Goal: Task Accomplishment & Management: Complete application form

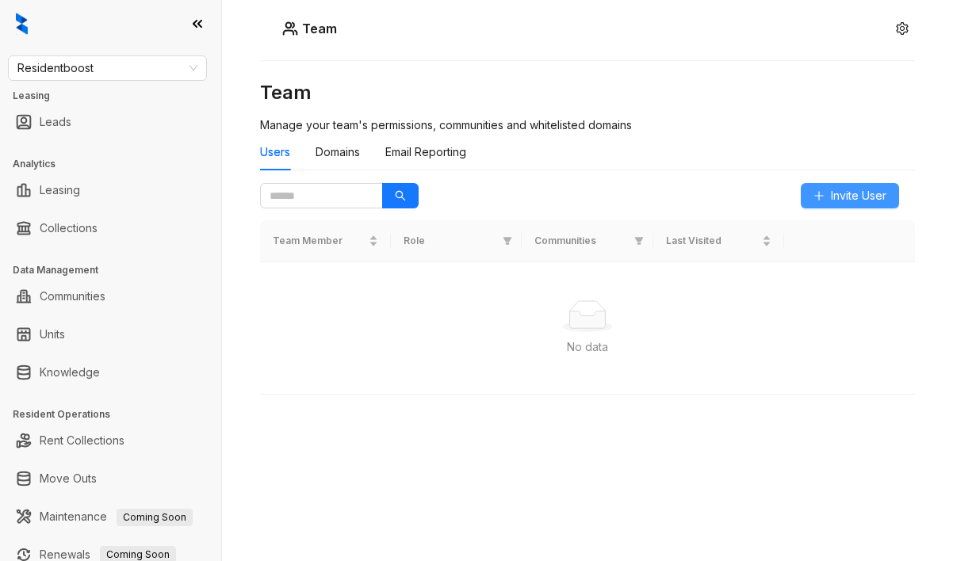
click at [828, 191] on button "Invite User" at bounding box center [849, 195] width 98 height 25
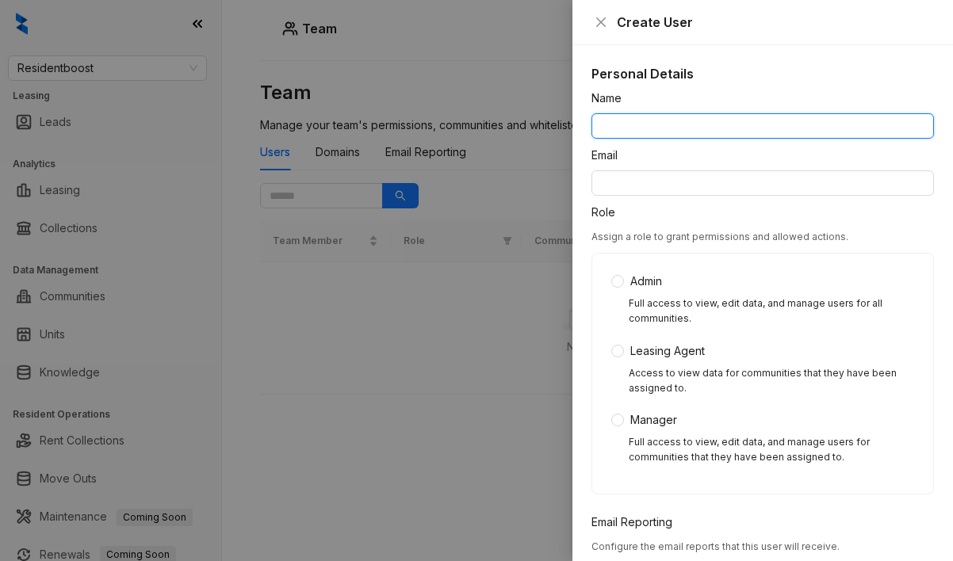
click at [656, 126] on input "Name" at bounding box center [762, 125] width 342 height 25
type input "*"
click at [909, 242] on div "Assign a role to grant permissions and allowed actions. Admin Full access to vi…" at bounding box center [762, 360] width 342 height 267
click at [754, 127] on input "****" at bounding box center [762, 125] width 342 height 25
type input "****"
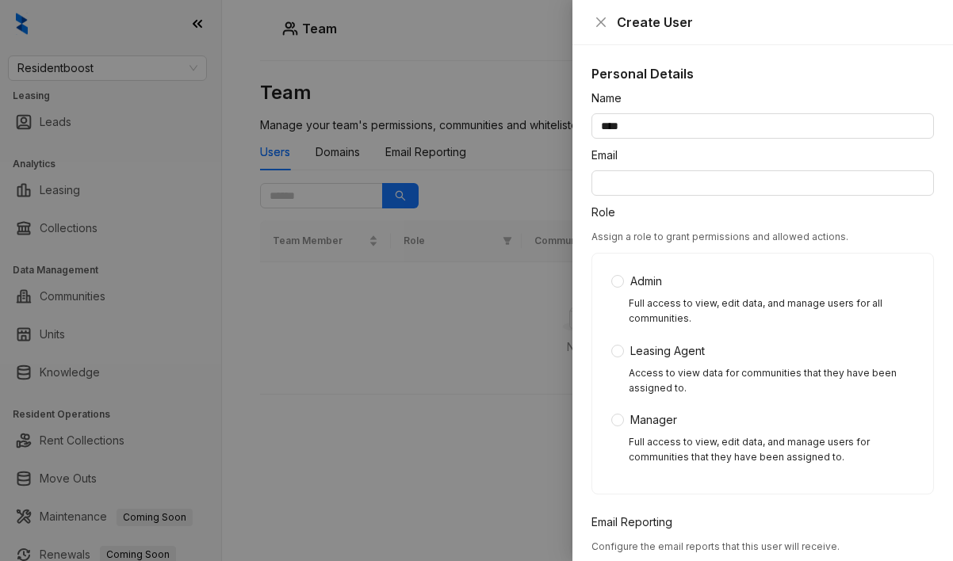
click at [874, 220] on div "Role" at bounding box center [762, 216] width 342 height 24
click at [839, 170] on div "Email" at bounding box center [762, 159] width 342 height 24
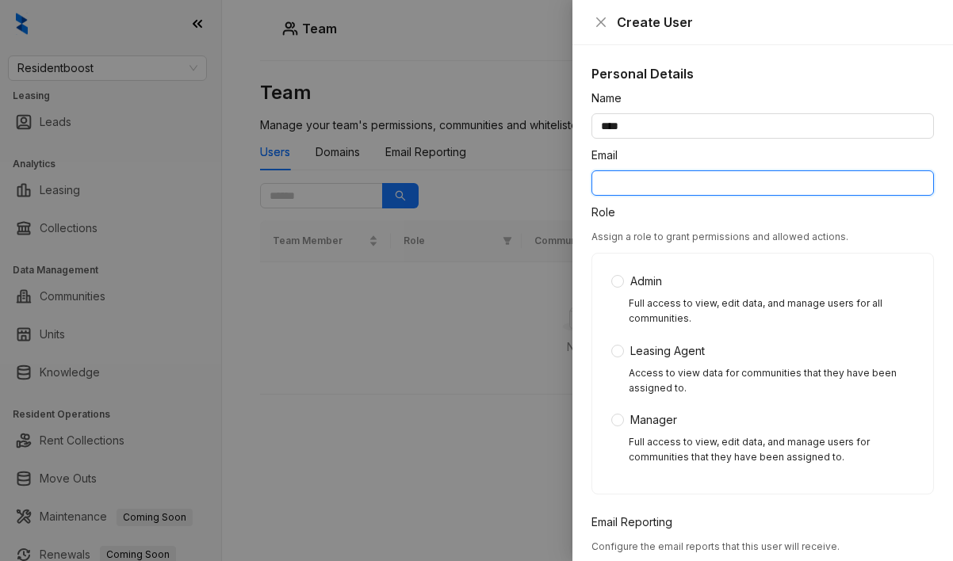
click at [839, 174] on input "Email" at bounding box center [762, 182] width 342 height 25
type input "**********"
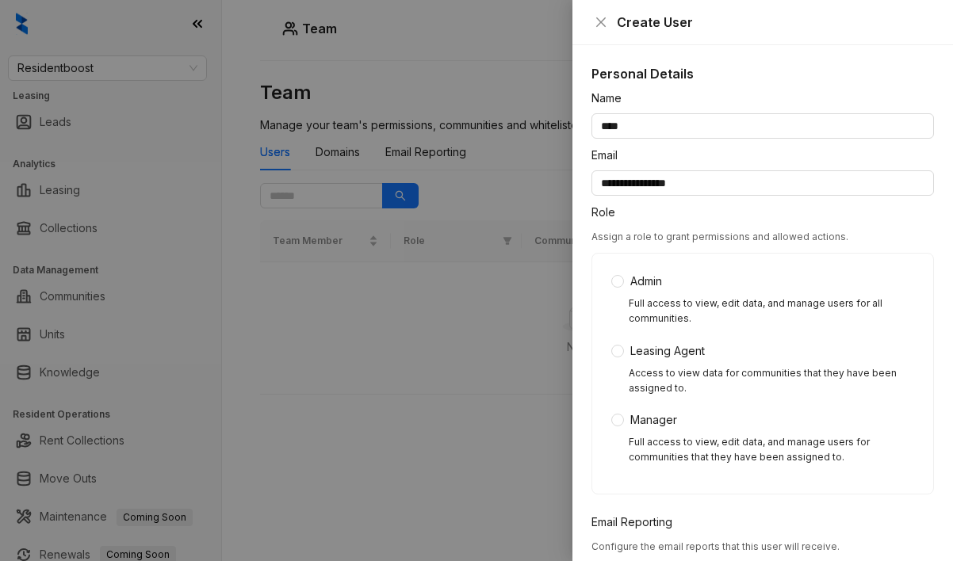
click at [702, 293] on div "Admin Full access to view, edit data, and manage users for all communities. Lea…" at bounding box center [762, 374] width 303 height 202
click at [653, 290] on div "Admin Full access to view, edit data, and manage users for all communities. Lea…" at bounding box center [762, 374] width 303 height 202
click at [653, 286] on span "Admin" at bounding box center [646, 281] width 44 height 17
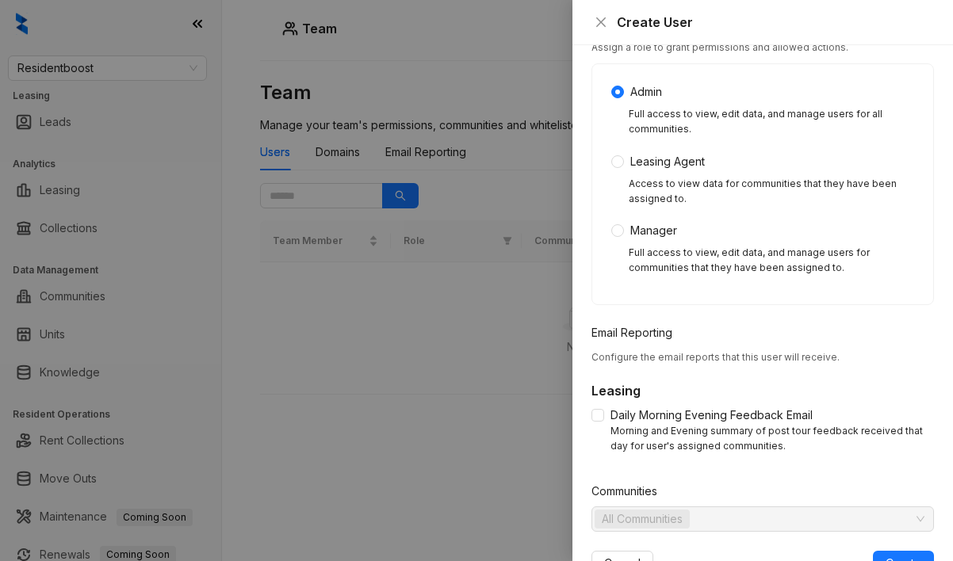
scroll to position [243, 0]
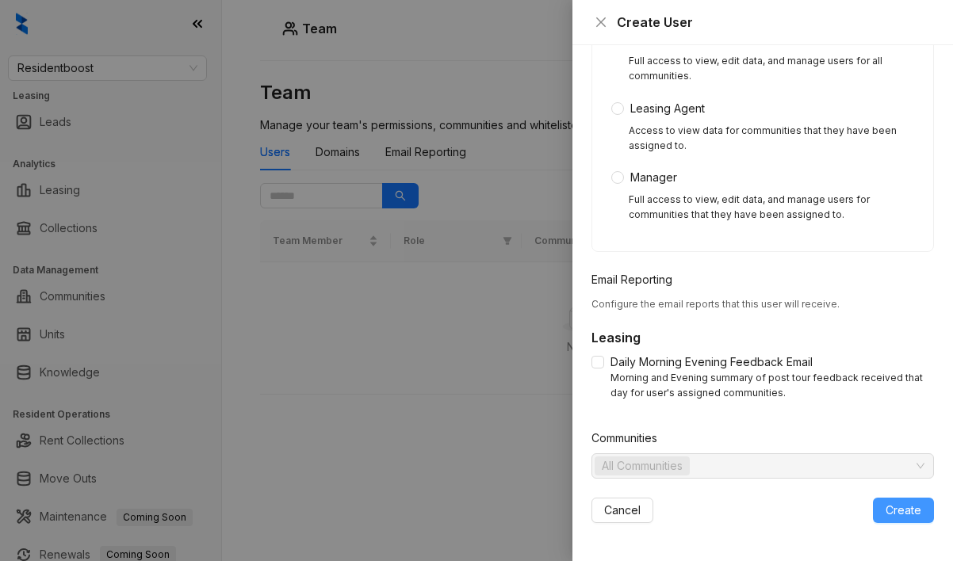
click at [918, 516] on span "Create" at bounding box center [903, 510] width 36 height 17
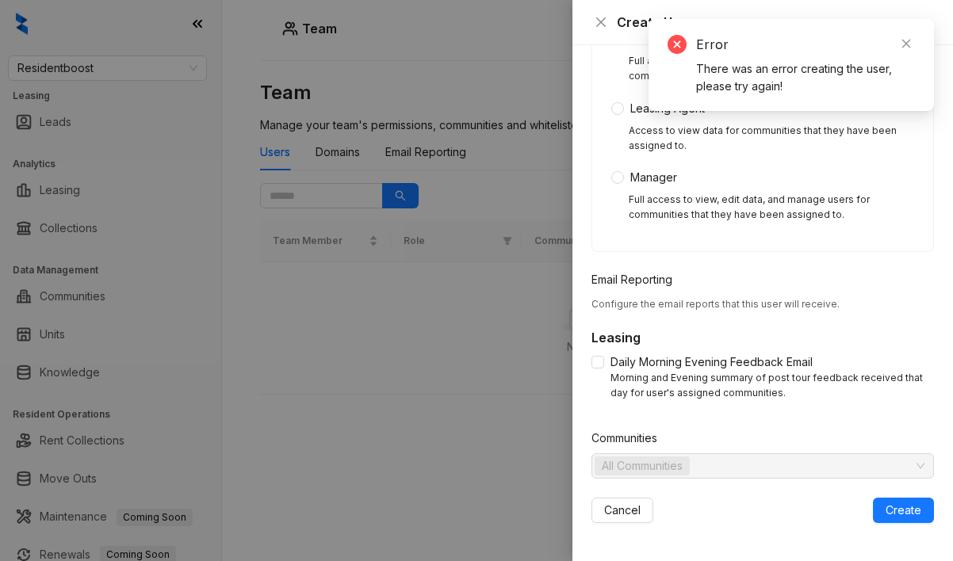
click at [427, 380] on div at bounding box center [476, 280] width 953 height 561
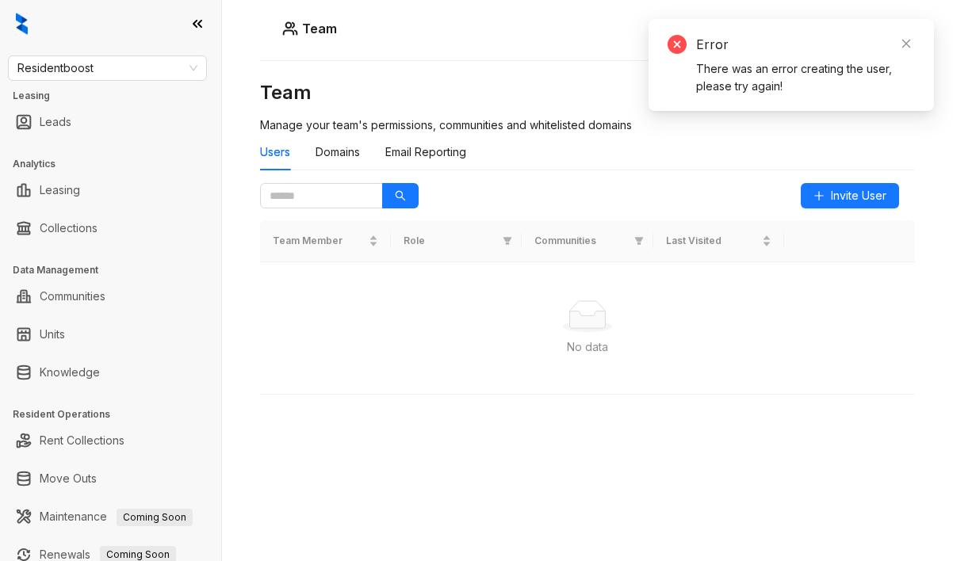
click at [723, 44] on div "Error" at bounding box center [805, 44] width 219 height 19
click at [686, 51] on div "Error There was an error creating the user, please try again!" at bounding box center [790, 65] width 247 height 60
click at [679, 46] on icon "close-circle" at bounding box center [676, 44] width 19 height 19
